Goal: Communication & Community: Answer question/provide support

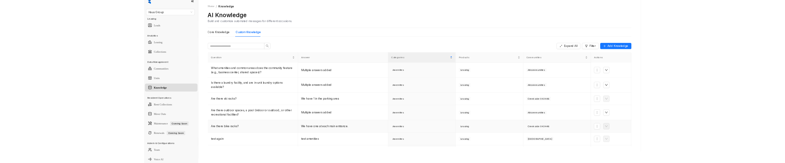
scroll to position [97, 0]
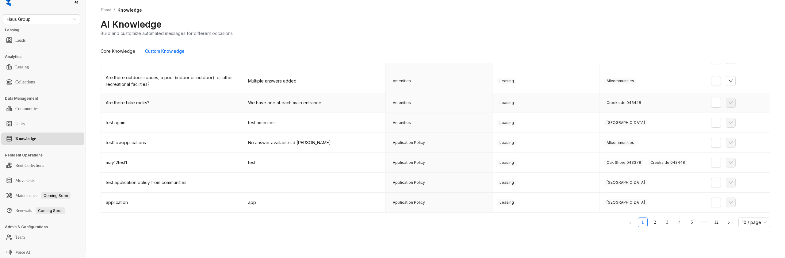
click at [467, 101] on div "Amenities" at bounding box center [439, 103] width 97 height 6
click at [713, 122] on button "button" at bounding box center [716, 123] width 10 height 10
click at [724, 133] on span "Add Answer" at bounding box center [736, 134] width 40 height 7
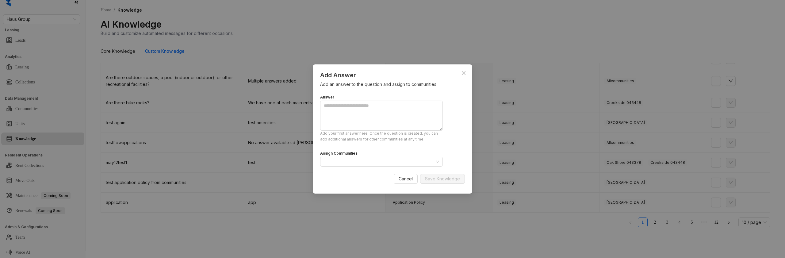
drag, startPoint x: 534, startPoint y: 131, endPoint x: 593, endPoint y: 138, distance: 59.3
click at [544, 134] on div "Add Answer Add an answer to the question and assign to communities Answer Add y…" at bounding box center [392, 129] width 785 height 258
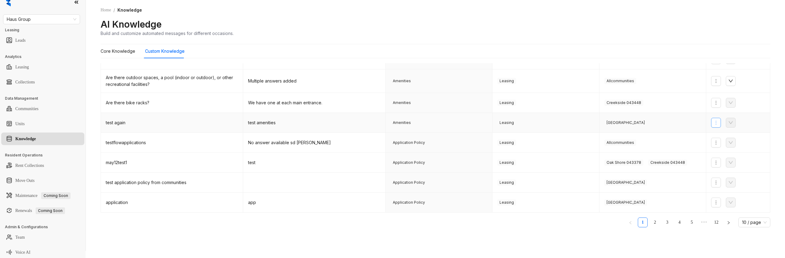
click at [717, 122] on icon "more" at bounding box center [716, 122] width 5 height 5
click at [725, 143] on span "Edit Knowledge" at bounding box center [736, 144] width 40 height 7
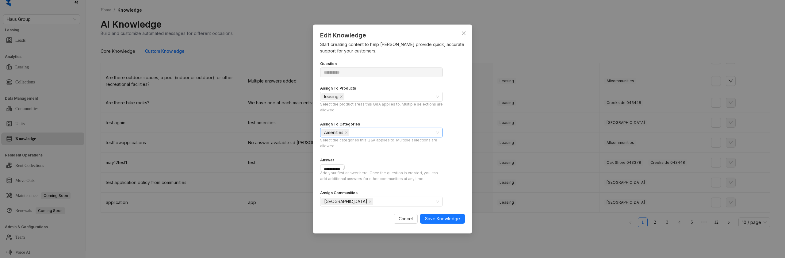
click at [386, 128] on div "Amenities" at bounding box center [378, 132] width 114 height 9
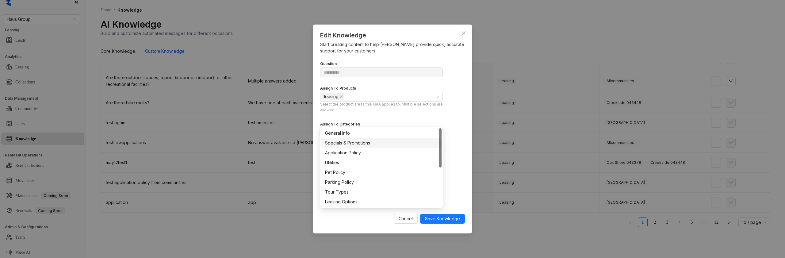
click at [374, 144] on div "Specials & Promotions" at bounding box center [381, 143] width 113 height 7
drag, startPoint x: 400, startPoint y: 120, endPoint x: 352, endPoint y: 147, distance: 55.6
click at [400, 131] on icon "close" at bounding box center [401, 132] width 3 height 3
drag, startPoint x: 283, startPoint y: 224, endPoint x: 287, endPoint y: 210, distance: 14.7
click at [283, 224] on div "**********" at bounding box center [392, 129] width 785 height 258
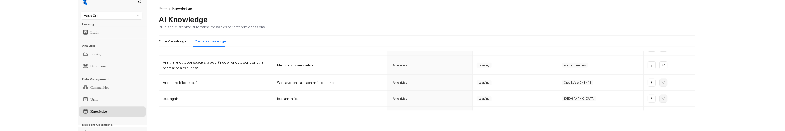
scroll to position [7, 0]
